Goal: Information Seeking & Learning: Learn about a topic

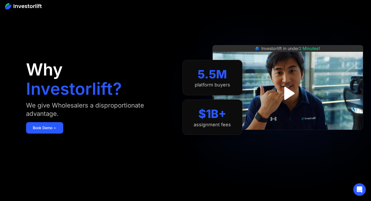
scroll to position [206, 0]
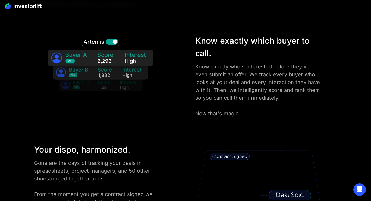
scroll to position [862, 0]
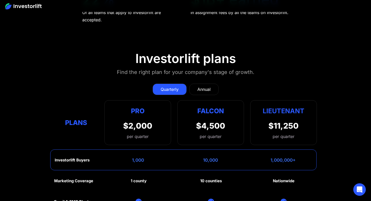
scroll to position [2240, 0]
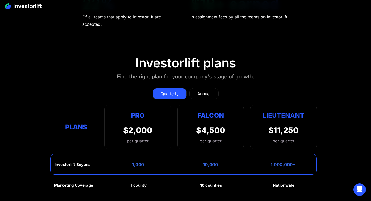
click at [197, 96] on div "Annual" at bounding box center [203, 94] width 13 height 6
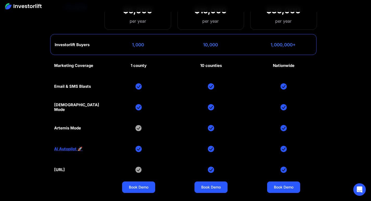
scroll to position [2331, 0]
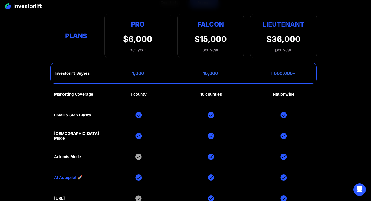
click at [141, 49] on div "per year" at bounding box center [137, 50] width 29 height 6
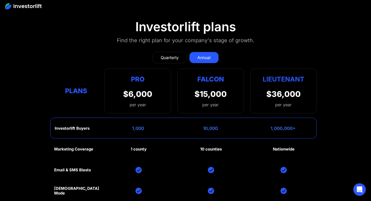
click at [142, 80] on div "Pro" at bounding box center [137, 79] width 29 height 10
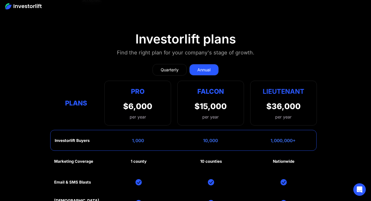
scroll to position [2263, 0]
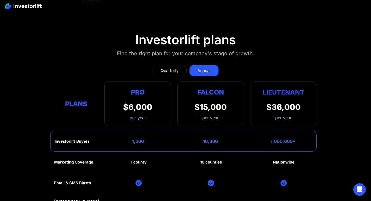
click at [169, 72] on div "Quarterly" at bounding box center [170, 70] width 18 height 6
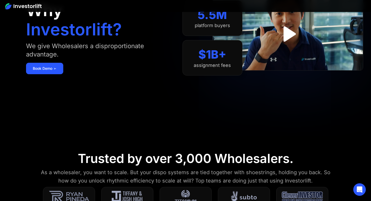
scroll to position [0, 0]
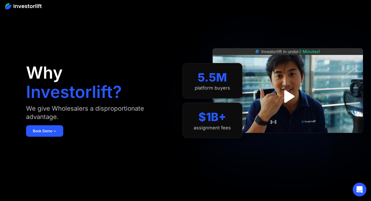
click at [363, 187] on div "Open Intercom Messenger" at bounding box center [360, 190] width 14 height 14
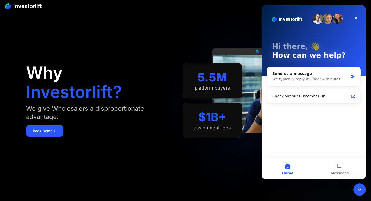
click at [218, 26] on section "5.5M platform buyers $1B+ assignment fees" at bounding box center [212, 101] width 60 height 170
